Goal: Task Accomplishment & Management: Manage account settings

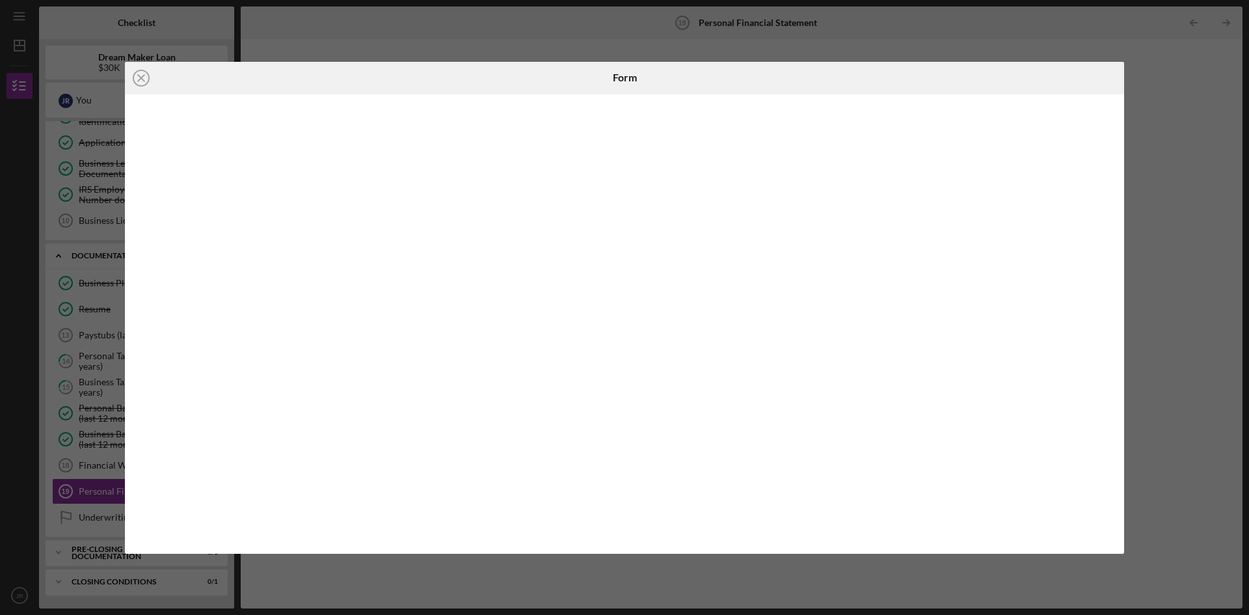
scroll to position [174, 0]
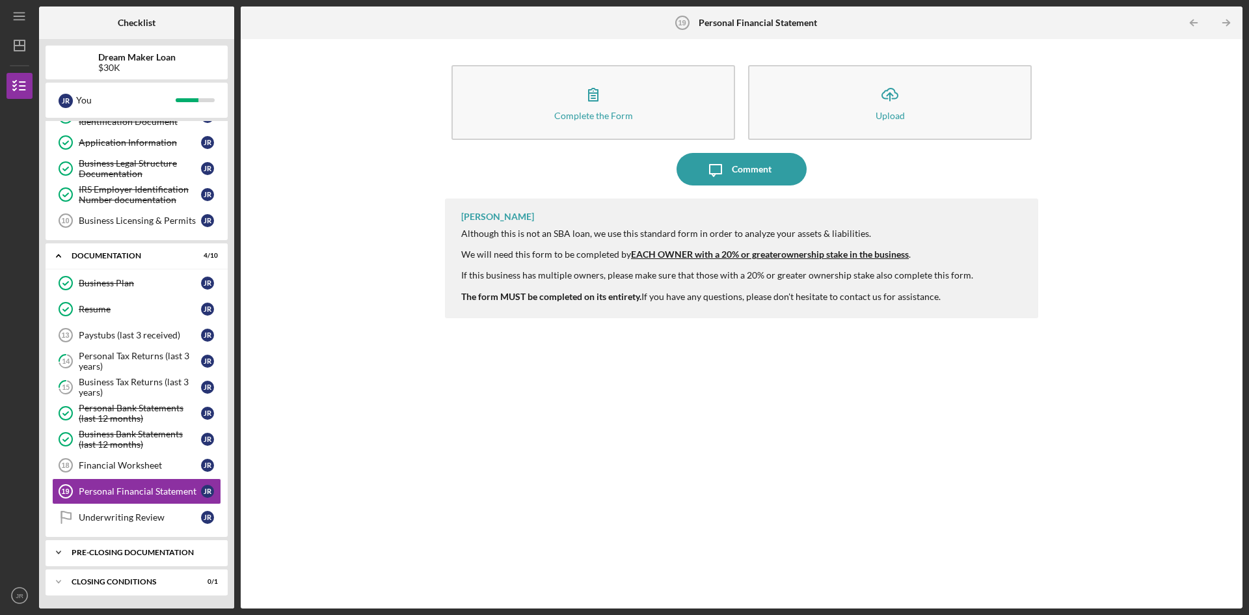
click at [113, 554] on div "Pre-Closing Documentation" at bounding box center [142, 553] width 140 height 8
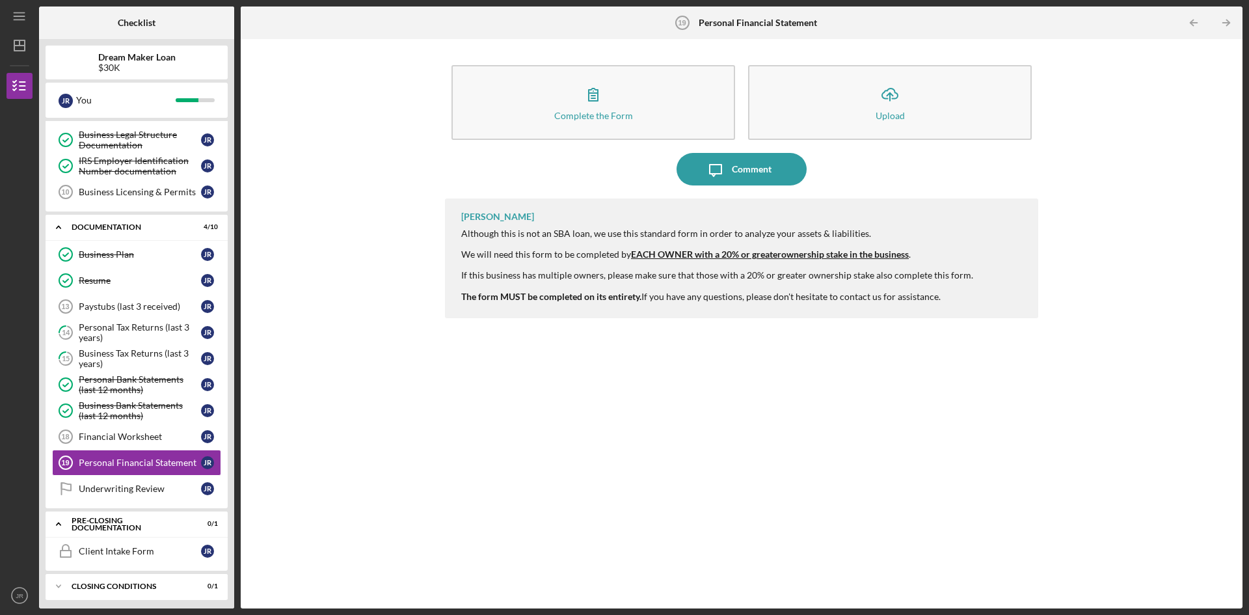
scroll to position [208, 0]
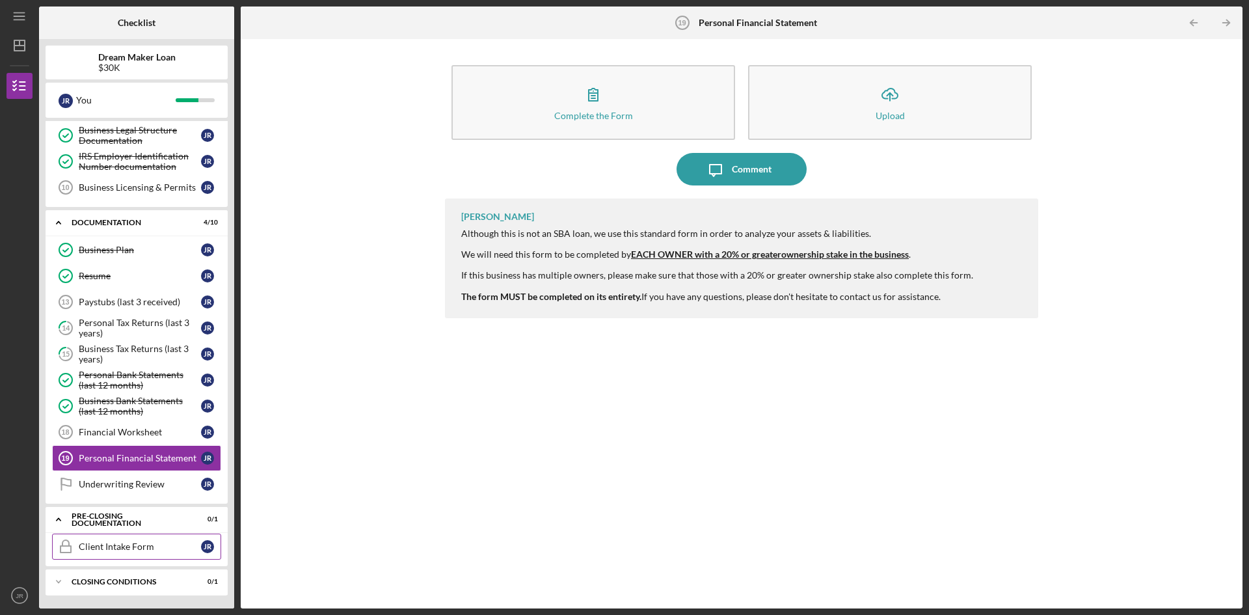
click at [94, 547] on div "Client Intake Form" at bounding box center [140, 546] width 122 height 10
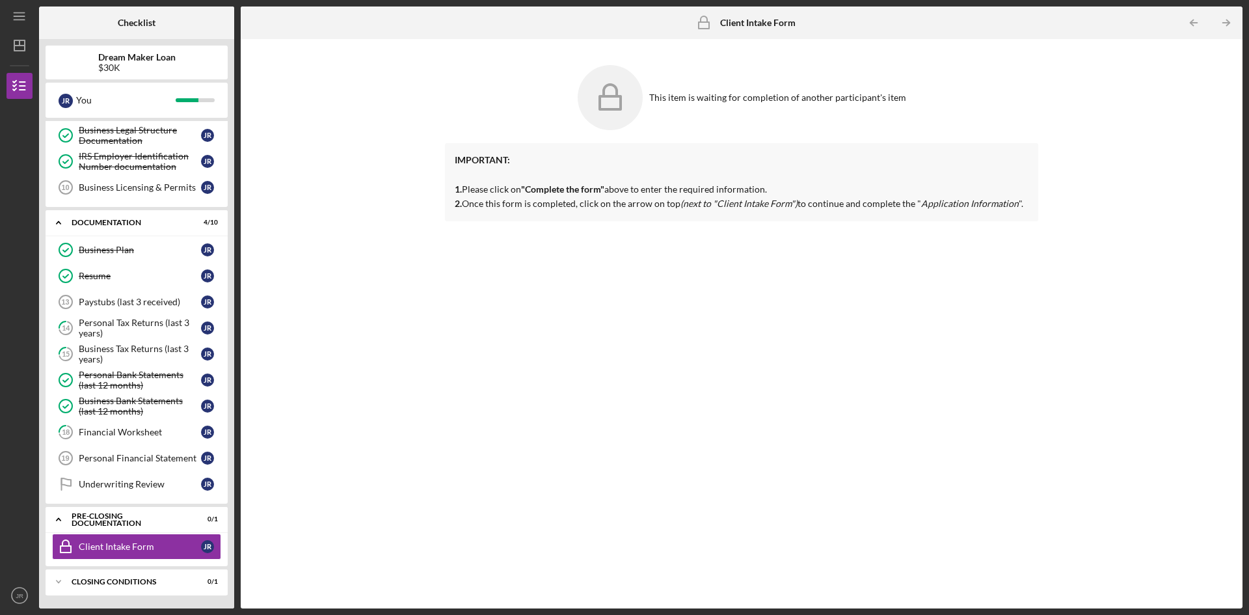
click at [602, 262] on div "IMPORTANT: 1. Please click on "Complete the form" above to enter the required i…" at bounding box center [741, 366] width 593 height 446
click at [706, 90] on div "This item is waiting for completion of another participant's item" at bounding box center [741, 98] width 593 height 78
click at [119, 585] on div "Closing Conditions" at bounding box center [142, 582] width 140 height 8
click at [120, 581] on div "Closing Conditions" at bounding box center [142, 582] width 140 height 8
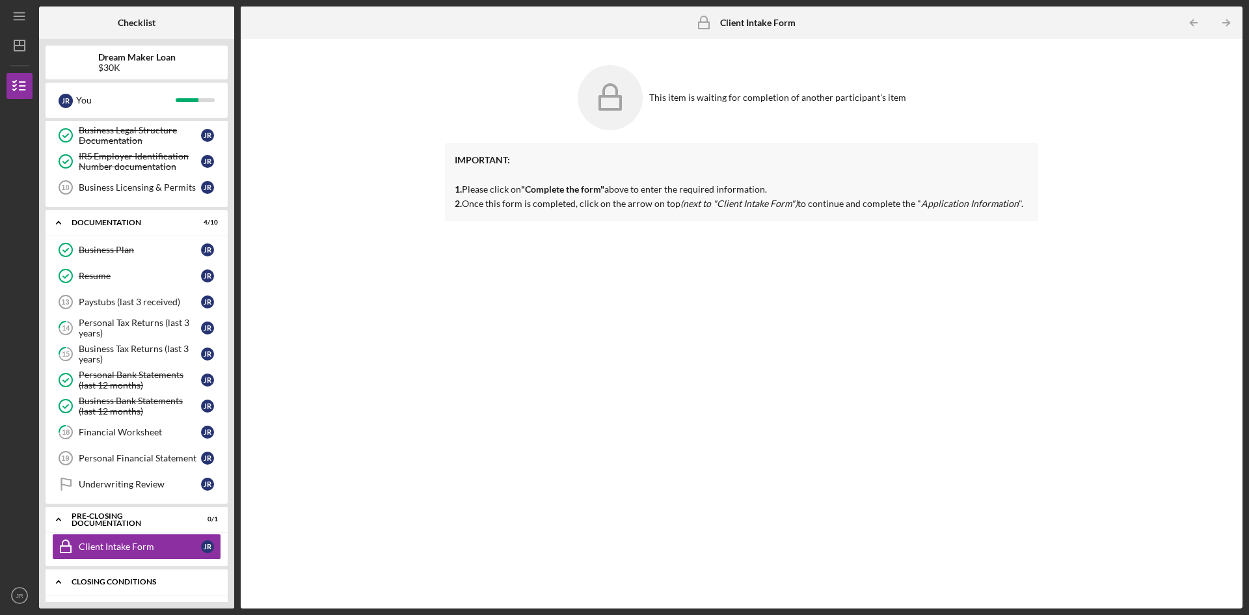
click at [120, 581] on div "Closing Conditions" at bounding box center [142, 582] width 140 height 8
click at [121, 518] on div "Pre-Closing Documentation" at bounding box center [142, 519] width 140 height 8
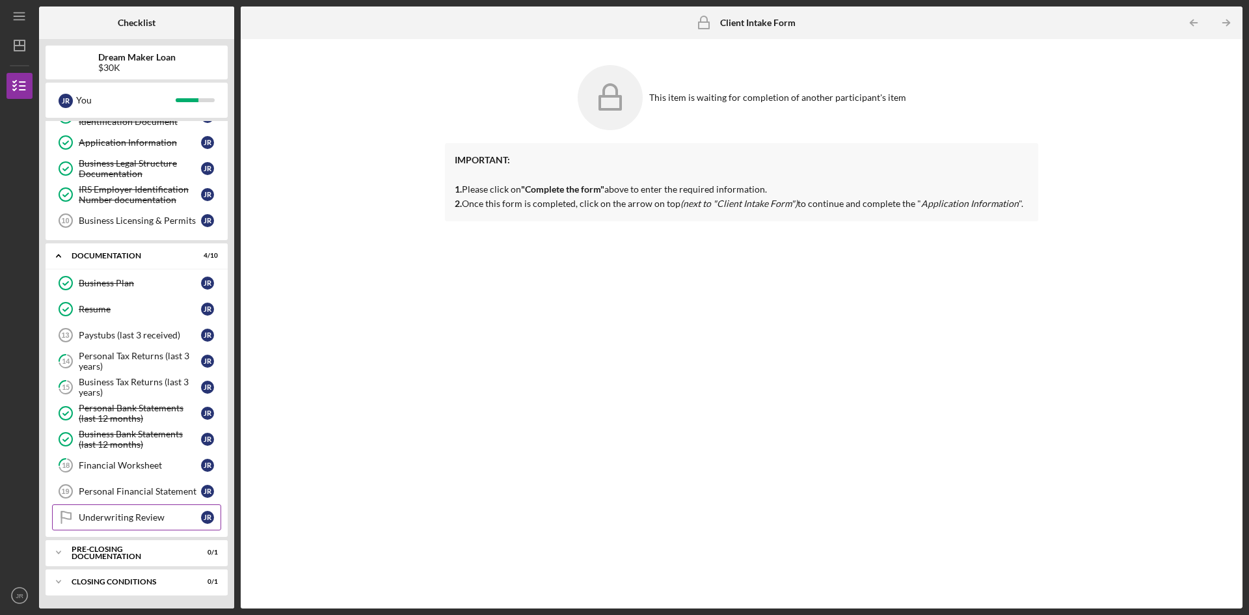
click at [139, 519] on div "Underwriting Review" at bounding box center [140, 517] width 122 height 10
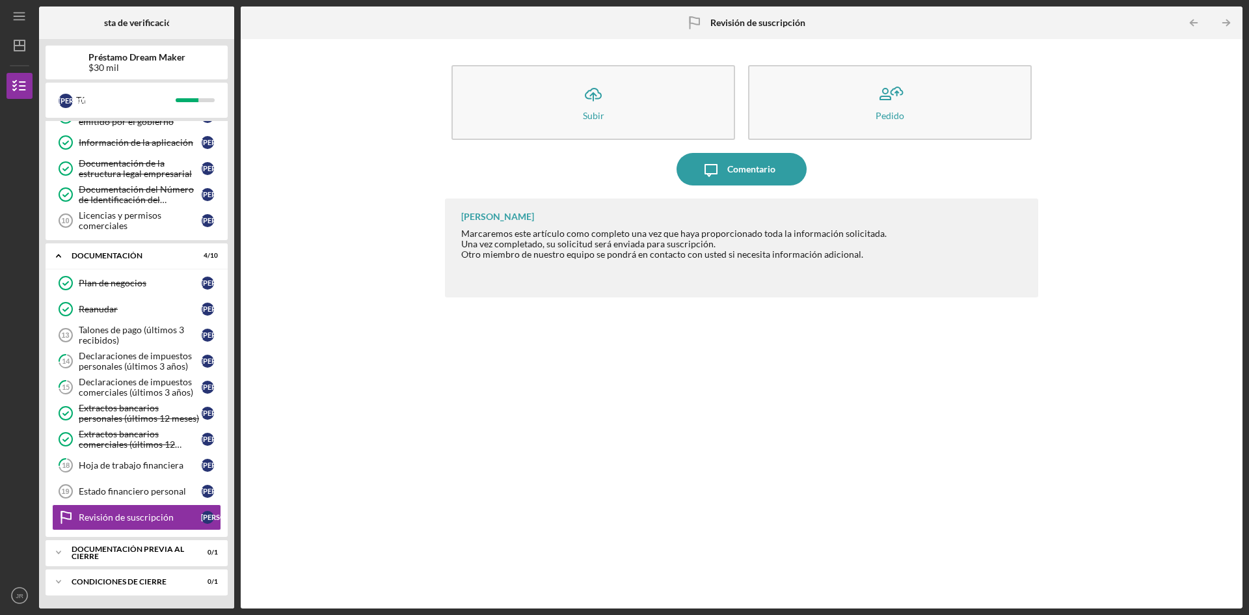
click at [753, 360] on div "[PERSON_NAME] Marcaremos este artículo como completo una vez que haya proporcio…" at bounding box center [741, 393] width 593 height 390
click at [573, 441] on div "[PERSON_NAME] Marcaremos este artículo como completo una vez que haya proporcio…" at bounding box center [741, 393] width 593 height 390
click at [413, 403] on div "Icon/Upload Subir Pedido Icon/Message Comentario [PERSON_NAME] Marcaremos este …" at bounding box center [741, 324] width 989 height 556
click at [323, 468] on div "Icon/Upload Subir Pedido Icon/Message Comentario [PERSON_NAME] Marcaremos este …" at bounding box center [741, 324] width 989 height 556
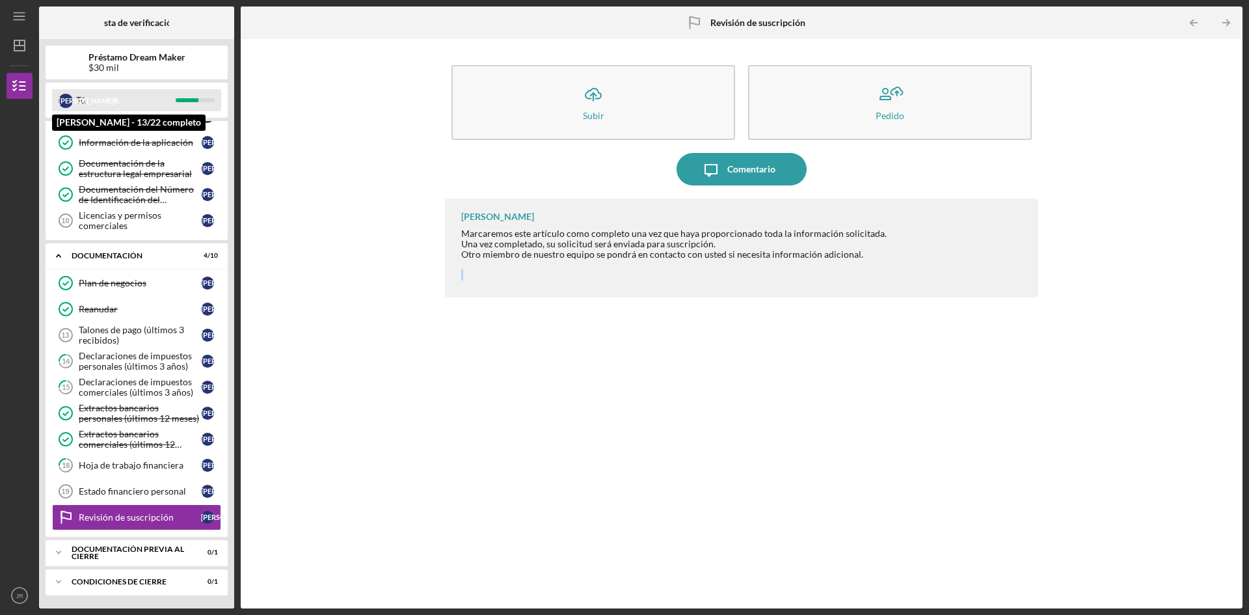
click at [64, 97] on font "[PERSON_NAME]" at bounding box center [86, 100] width 55 height 8
click at [17, 594] on text "JR" at bounding box center [20, 595] width 8 height 7
click at [400, 497] on div "Icon/Upload Subir Pedido Icon/Message Comentario [PERSON_NAME] Marcaremos este …" at bounding box center [741, 324] width 989 height 556
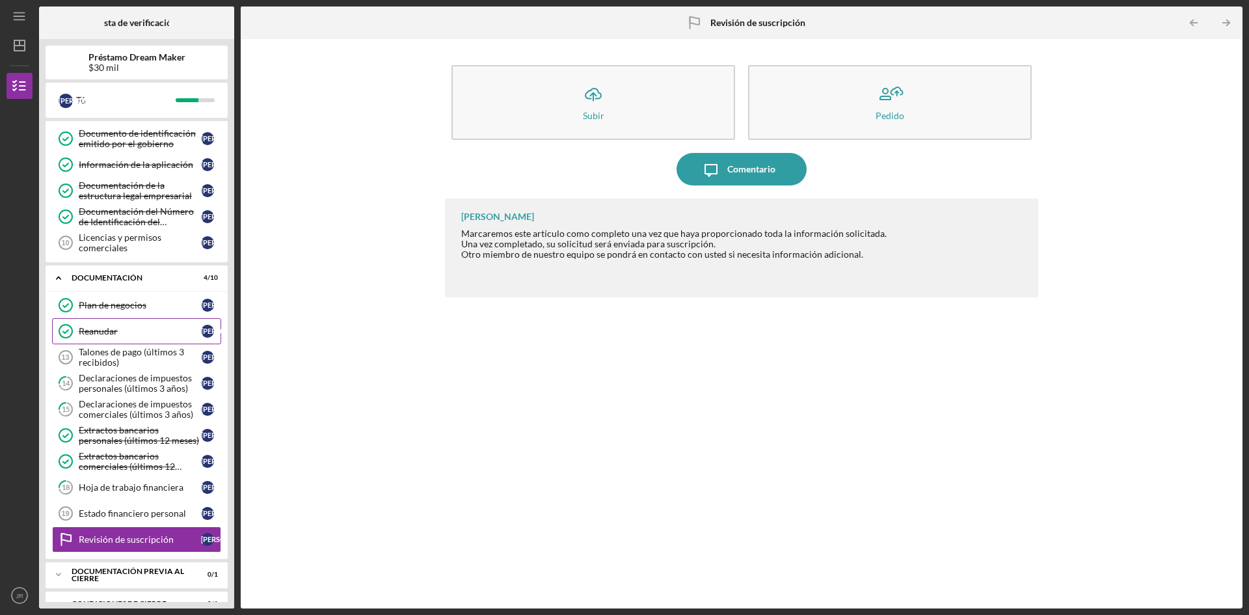
scroll to position [174, 0]
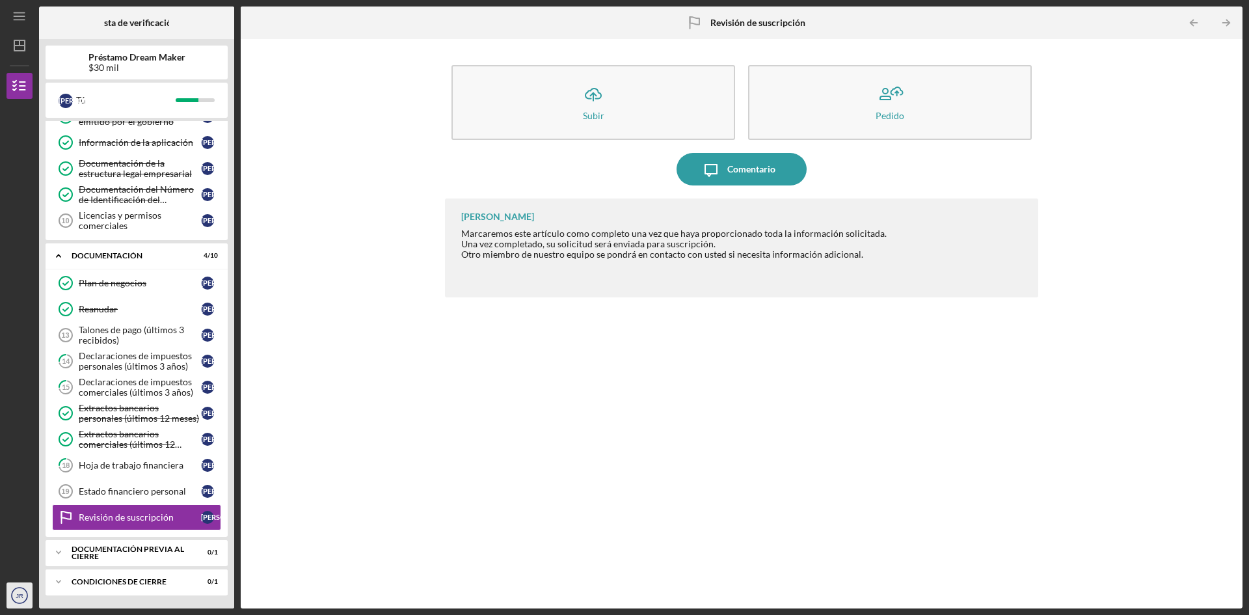
click at [13, 593] on icon "JR" at bounding box center [20, 595] width 26 height 33
click at [59, 551] on font "Cerrar sesión" at bounding box center [47, 552] width 55 height 11
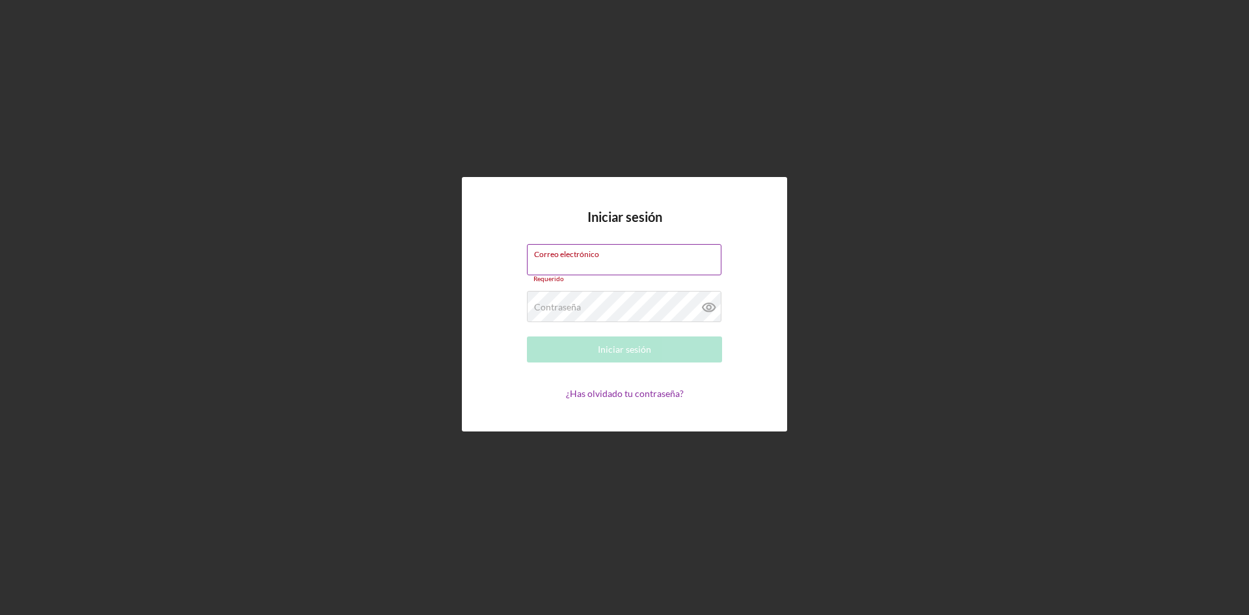
click at [562, 260] on input "Correo electrónico" at bounding box center [624, 259] width 195 height 31
click at [554, 271] on input "Correo electrónico" at bounding box center [624, 259] width 195 height 31
paste input "[PERSON_NAME]"
type input "R"
click at [550, 262] on input "Correo electrónico" at bounding box center [624, 259] width 195 height 31
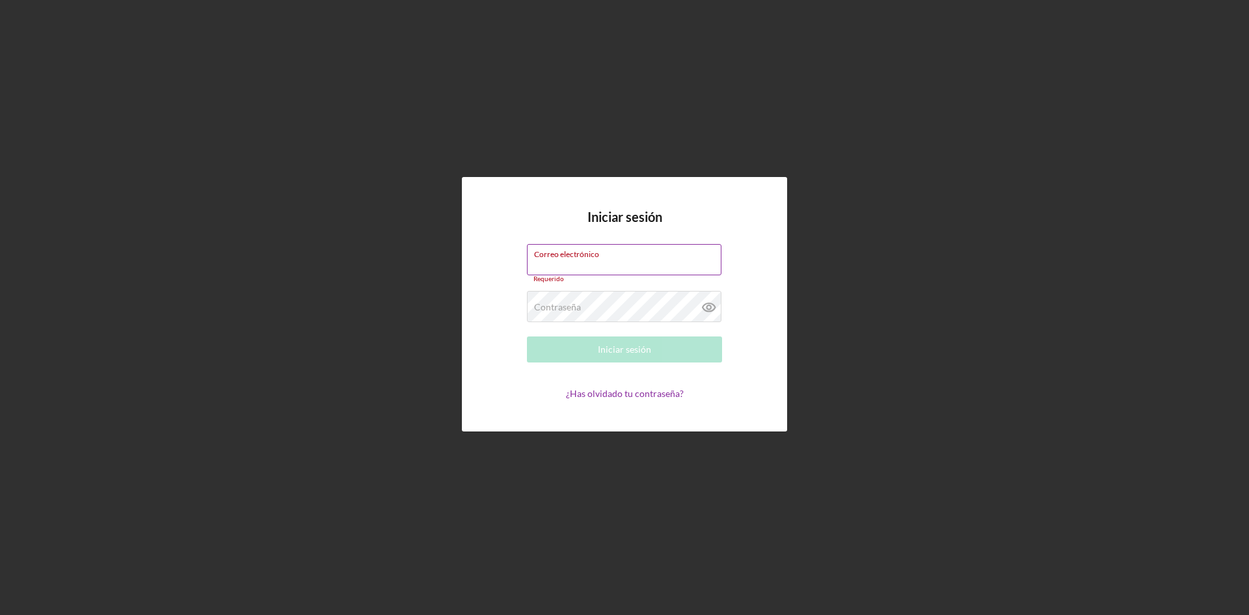
paste input "[PERSON_NAME]"
type input "R"
click at [800, 556] on div "Iniciar sesión Correo electrónico Requerido Contraseña Requerido Iniciar sesión…" at bounding box center [625, 304] width 1236 height 608
click at [789, 533] on div "Iniciar sesión Correo electrónico Requerido Contraseña Requerido Iniciar sesión…" at bounding box center [625, 304] width 1236 height 608
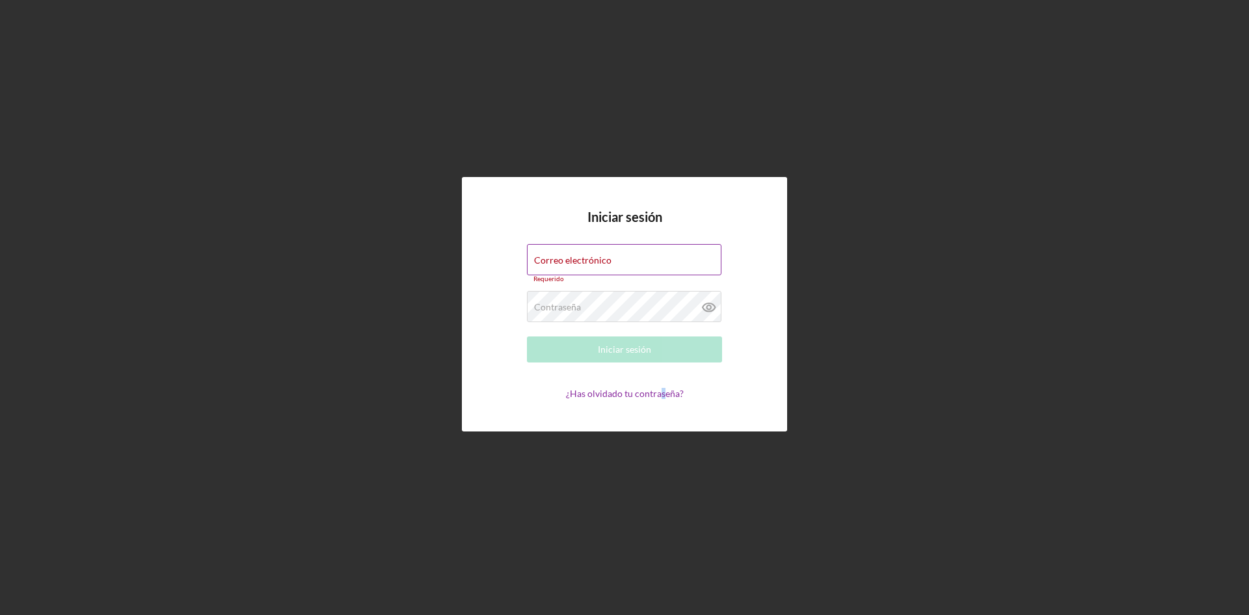
drag, startPoint x: 664, startPoint y: 504, endPoint x: 534, endPoint y: 433, distance: 147.9
click at [648, 499] on div "Iniciar sesión Correo electrónico Requerido Contraseña Requerido Iniciar sesión…" at bounding box center [625, 304] width 1236 height 608
click at [513, 14] on div "Iniciar sesión Correo electrónico Requerido Contraseña Requerido Iniciar sesión…" at bounding box center [625, 304] width 1236 height 608
click at [562, 256] on font "Correo electrónico" at bounding box center [572, 259] width 77 height 11
click at [562, 256] on input "Correo electrónico" at bounding box center [624, 259] width 195 height 31
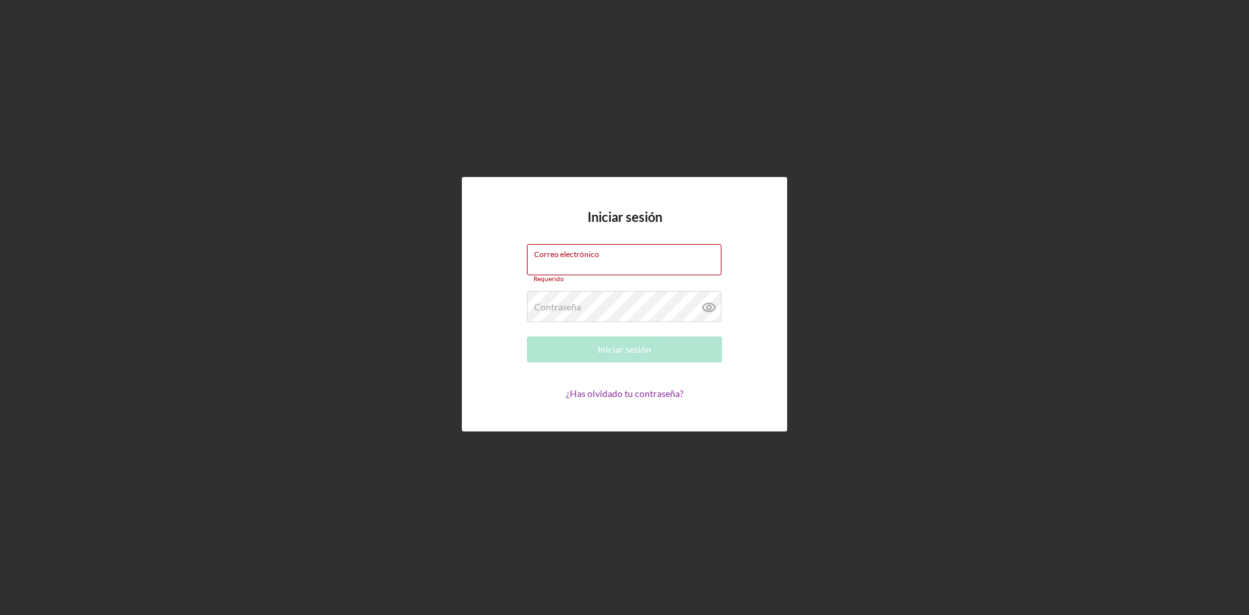
paste input "[PERSON_NAME]"
type input "R"
click at [567, 301] on font "Contraseña" at bounding box center [557, 306] width 47 height 11
click at [707, 311] on icon at bounding box center [709, 307] width 12 height 8
click at [627, 269] on input "amclandscaping2022@" at bounding box center [624, 259] width 197 height 31
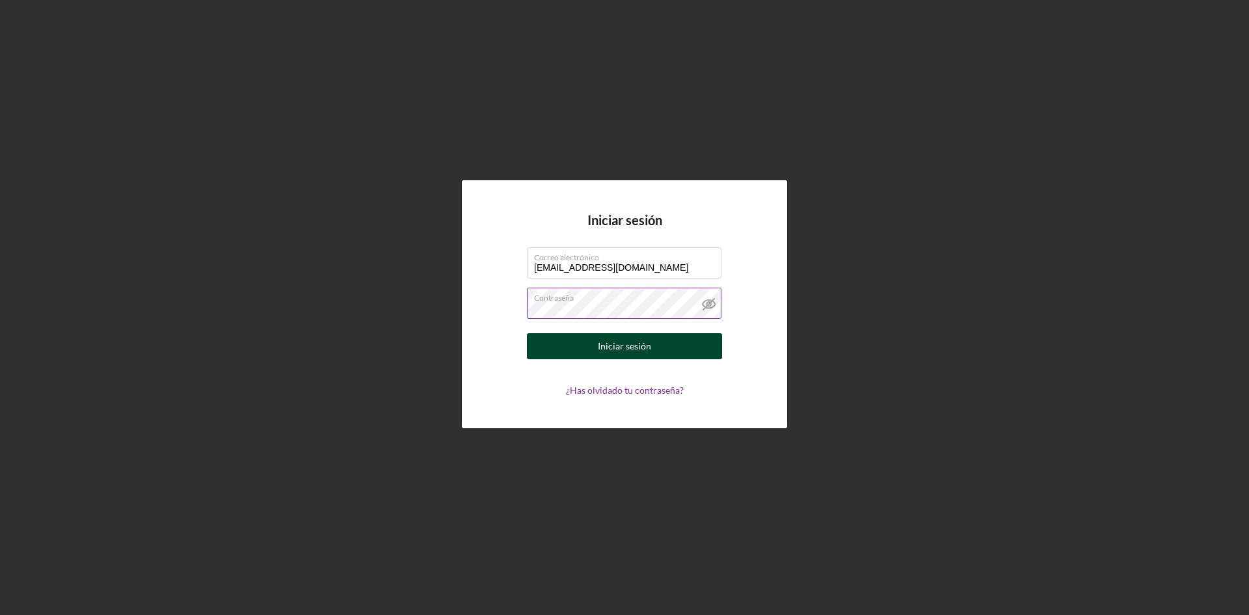
click at [651, 348] on button "Iniciar sesión" at bounding box center [624, 346] width 195 height 26
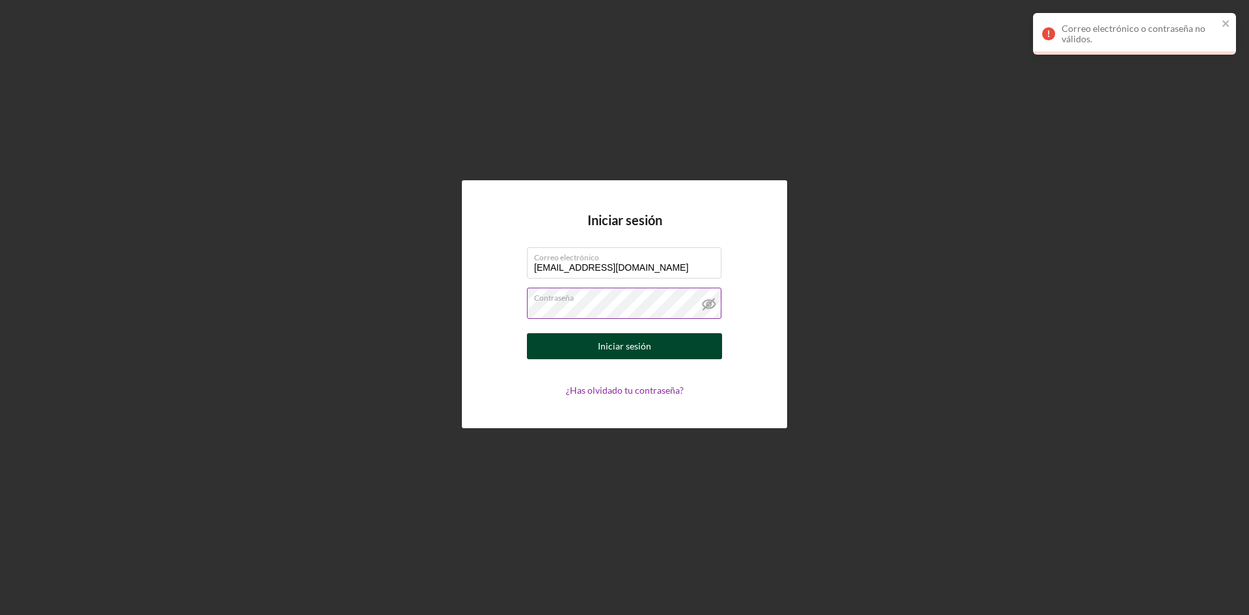
click at [651, 348] on button "Iniciar sesión" at bounding box center [624, 346] width 195 height 26
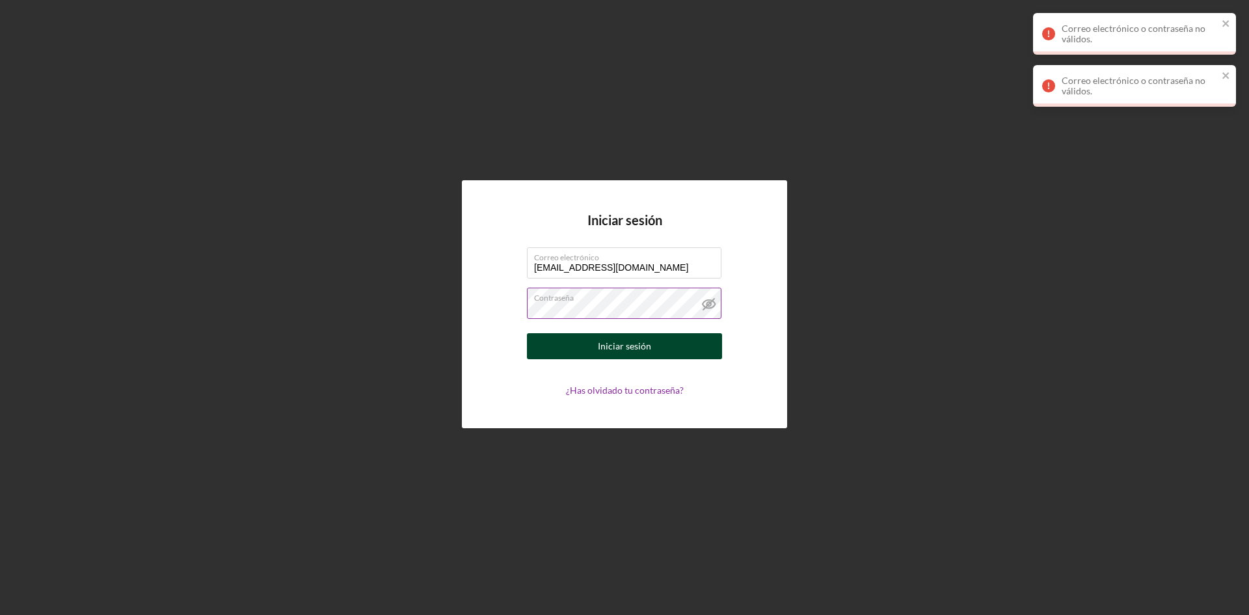
click at [651, 348] on button "Iniciar sesión" at bounding box center [624, 346] width 195 height 26
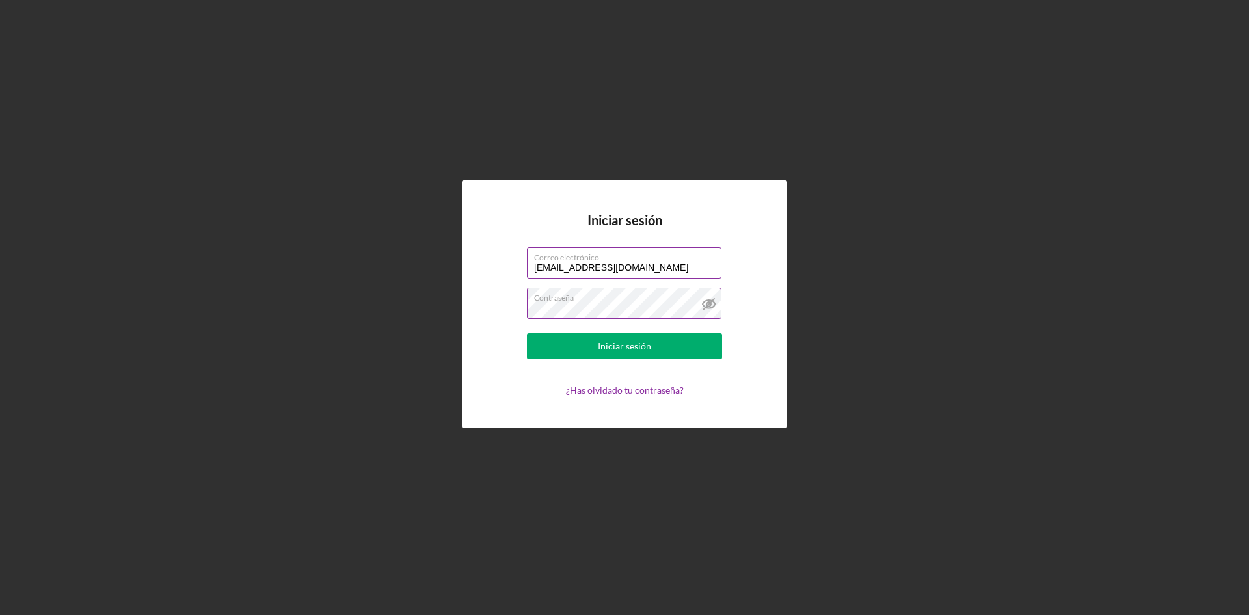
click at [545, 267] on input "[EMAIL_ADDRESS][DOMAIN_NAME]" at bounding box center [624, 262] width 195 height 31
type input "[EMAIL_ADDRESS][DOMAIN_NAME]"
click at [632, 348] on font "Iniciar sesión" at bounding box center [624, 345] width 53 height 11
